Goal: Transaction & Acquisition: Purchase product/service

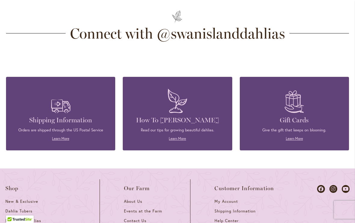
scroll to position [1653, 0]
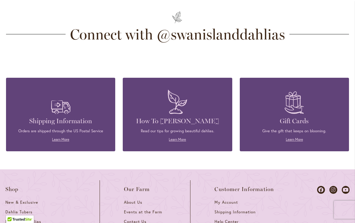
click at [63, 125] on h4 "Shipping Information" at bounding box center [60, 121] width 91 height 8
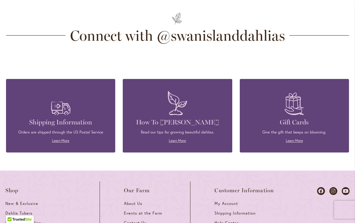
click at [67, 143] on link "Learn More" at bounding box center [60, 140] width 17 height 5
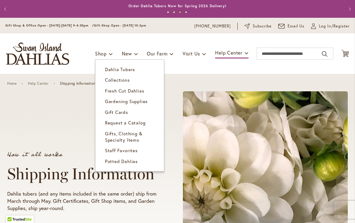
click at [123, 71] on span "Dahlia Tubers" at bounding box center [120, 69] width 30 height 6
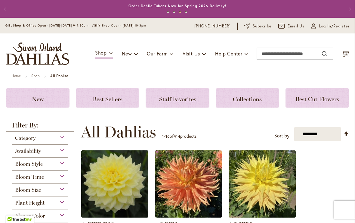
scroll to position [-1, 0]
